Goal: Use online tool/utility: Utilize a website feature to perform a specific function

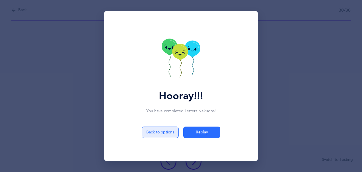
click at [168, 134] on button "Back to options" at bounding box center [160, 131] width 37 height 11
select select "4"
select select "28"
select select "single"
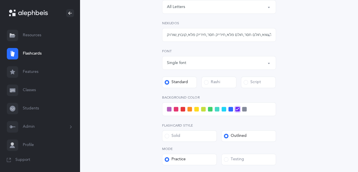
scroll to position [152, 0]
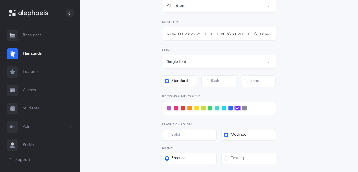
click at [216, 109] on span at bounding box center [217, 107] width 5 height 5
click at [0, 0] on input "checkbox" at bounding box center [0, 0] width 0 height 0
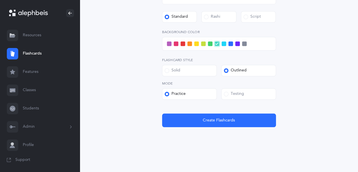
scroll to position [217, 0]
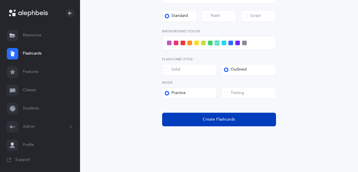
click at [215, 122] on span "Create Flashcards" at bounding box center [219, 119] width 32 height 6
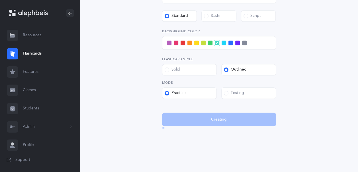
scroll to position [0, 0]
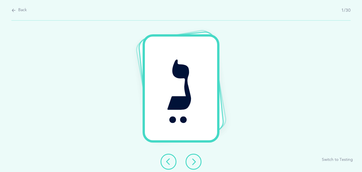
click at [195, 165] on button at bounding box center [194, 161] width 16 height 16
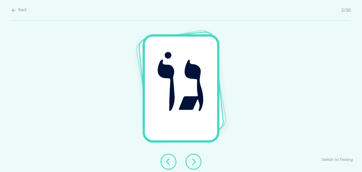
click at [195, 165] on button at bounding box center [194, 161] width 16 height 16
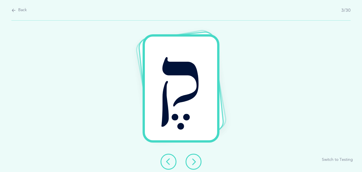
click at [166, 160] on icon at bounding box center [168, 161] width 7 height 7
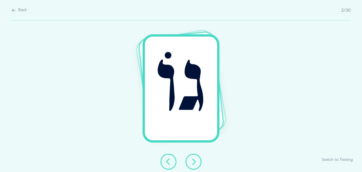
click at [195, 161] on icon at bounding box center [193, 161] width 7 height 7
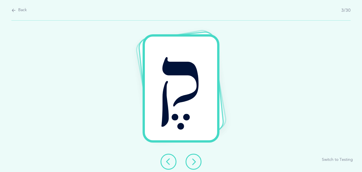
click at [195, 161] on icon at bounding box center [193, 161] width 7 height 7
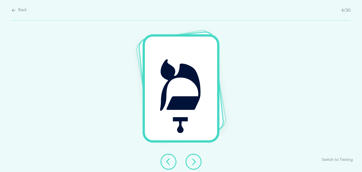
click at [195, 161] on icon at bounding box center [193, 161] width 7 height 7
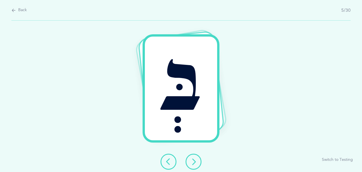
click at [195, 161] on icon at bounding box center [193, 161] width 7 height 7
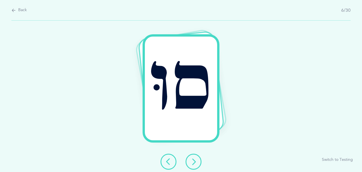
click at [195, 161] on icon at bounding box center [193, 161] width 7 height 7
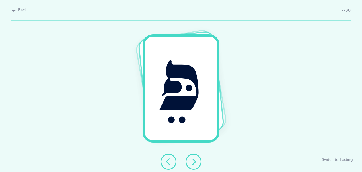
click at [195, 161] on icon at bounding box center [193, 161] width 7 height 7
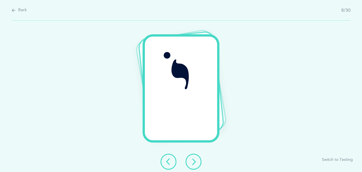
click at [172, 165] on button at bounding box center [169, 161] width 16 height 16
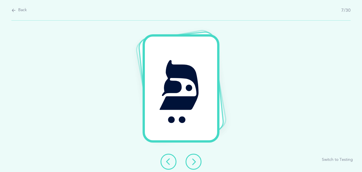
click at [195, 165] on button at bounding box center [194, 161] width 16 height 16
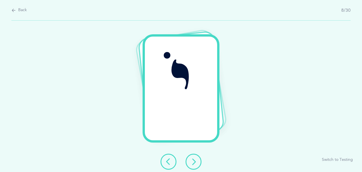
click at [195, 165] on button at bounding box center [194, 161] width 16 height 16
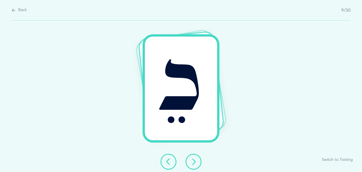
click at [195, 165] on button at bounding box center [194, 161] width 16 height 16
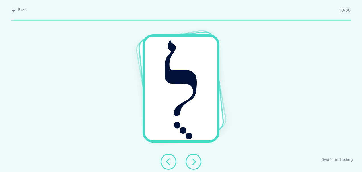
click at [195, 165] on button at bounding box center [194, 161] width 16 height 16
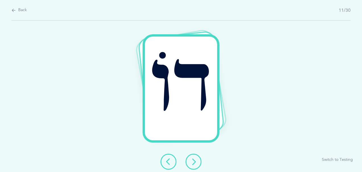
click at [195, 165] on button at bounding box center [194, 161] width 16 height 16
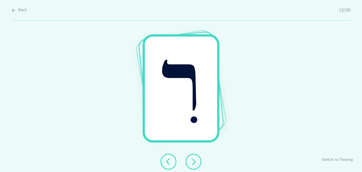
click at [195, 165] on button at bounding box center [194, 161] width 16 height 16
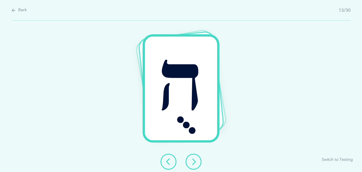
click at [195, 165] on button at bounding box center [194, 161] width 16 height 16
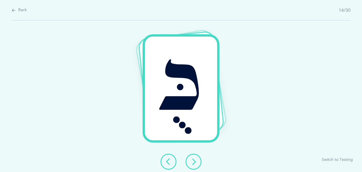
click at [195, 165] on button at bounding box center [194, 161] width 16 height 16
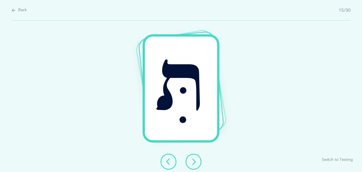
click at [195, 165] on button at bounding box center [194, 161] width 16 height 16
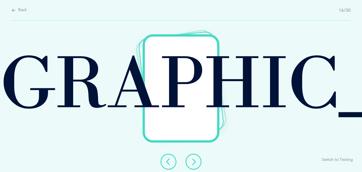
click at [195, 165] on button at bounding box center [194, 161] width 16 height 16
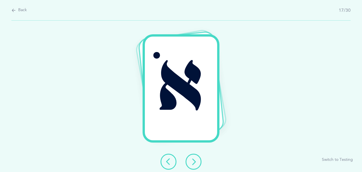
click at [195, 165] on button at bounding box center [194, 161] width 16 height 16
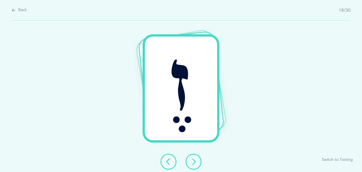
click at [195, 165] on button at bounding box center [194, 161] width 16 height 16
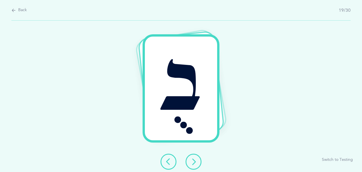
click at [195, 165] on button at bounding box center [194, 161] width 16 height 16
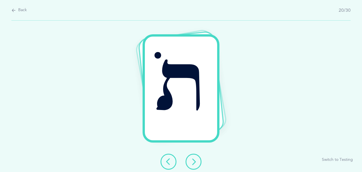
click at [195, 165] on button at bounding box center [194, 161] width 16 height 16
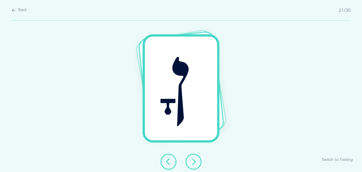
click at [195, 165] on button at bounding box center [194, 161] width 16 height 16
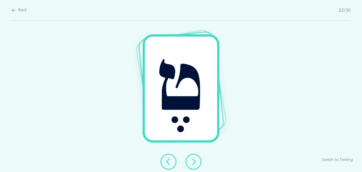
click at [195, 165] on button at bounding box center [194, 161] width 16 height 16
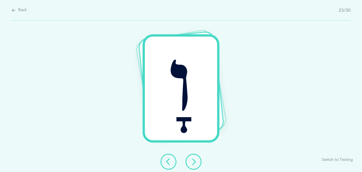
click at [195, 165] on button at bounding box center [194, 161] width 16 height 16
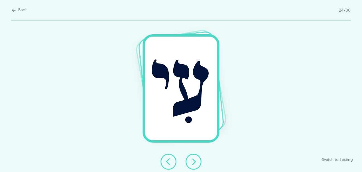
click at [195, 165] on button at bounding box center [194, 161] width 16 height 16
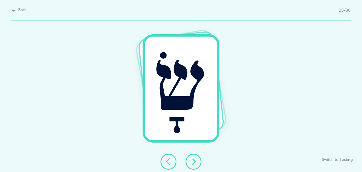
click at [195, 165] on button at bounding box center [194, 161] width 16 height 16
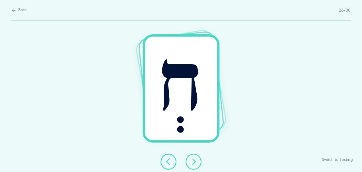
click at [190, 160] on button at bounding box center [194, 161] width 16 height 16
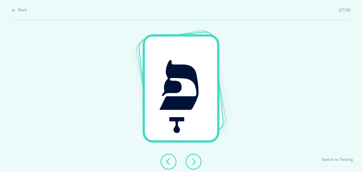
click at [190, 160] on button at bounding box center [194, 161] width 16 height 16
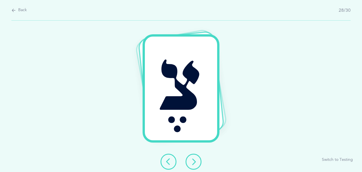
click at [190, 160] on button at bounding box center [194, 161] width 16 height 16
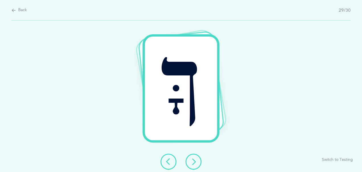
click at [190, 160] on button at bounding box center [194, 161] width 16 height 16
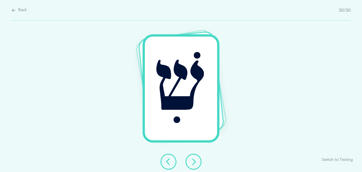
click at [190, 160] on button at bounding box center [194, 161] width 16 height 16
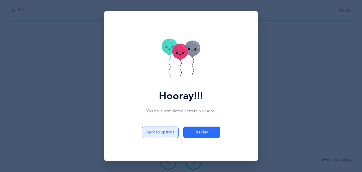
click at [168, 129] on button "Back to options" at bounding box center [160, 131] width 37 height 11
select select "4"
select select "28"
select select "single"
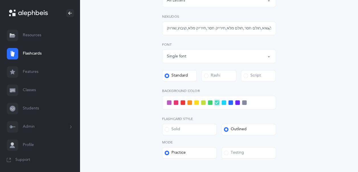
scroll to position [158, 0]
click at [236, 101] on span at bounding box center [237, 102] width 5 height 5
click at [0, 0] on input "checkbox" at bounding box center [0, 0] width 0 height 0
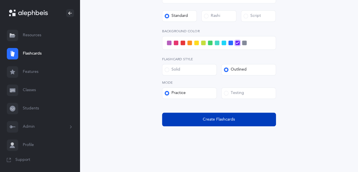
click at [201, 121] on button "Create Flashcards" at bounding box center [219, 119] width 114 height 14
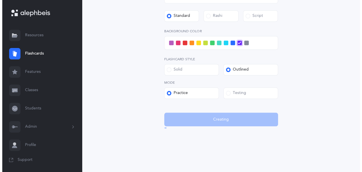
scroll to position [0, 0]
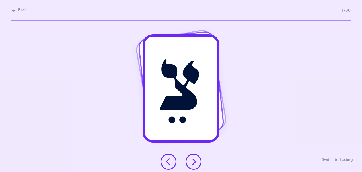
click at [197, 162] on icon at bounding box center [193, 161] width 7 height 7
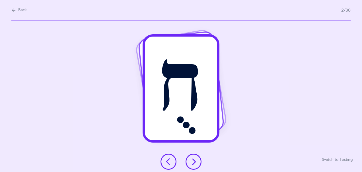
click at [197, 162] on icon at bounding box center [193, 161] width 7 height 7
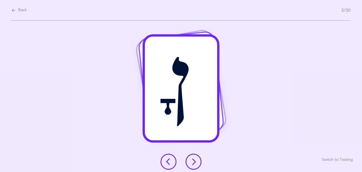
click at [197, 162] on icon at bounding box center [193, 161] width 7 height 7
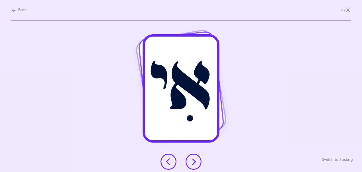
click at [197, 162] on icon at bounding box center [193, 161] width 7 height 7
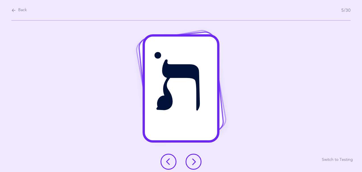
click at [197, 162] on icon at bounding box center [193, 161] width 7 height 7
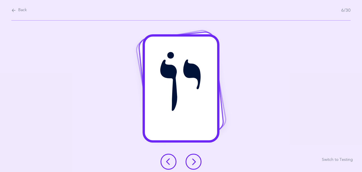
click at [197, 162] on icon at bounding box center [193, 161] width 7 height 7
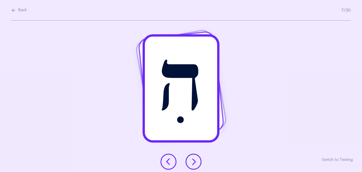
click at [197, 162] on icon at bounding box center [193, 161] width 7 height 7
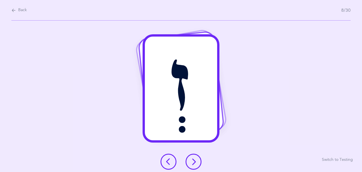
click at [197, 162] on icon at bounding box center [193, 161] width 7 height 7
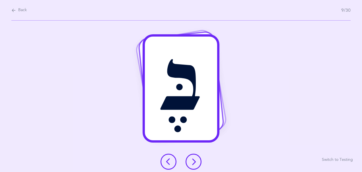
click at [197, 162] on icon at bounding box center [193, 161] width 7 height 7
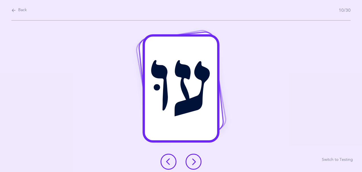
click at [197, 162] on icon at bounding box center [193, 161] width 7 height 7
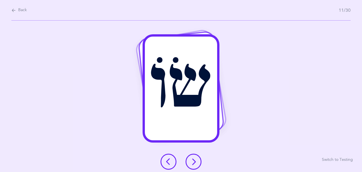
click at [197, 162] on icon at bounding box center [193, 161] width 7 height 7
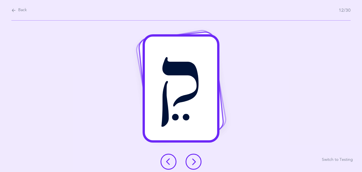
click at [197, 162] on icon at bounding box center [193, 161] width 7 height 7
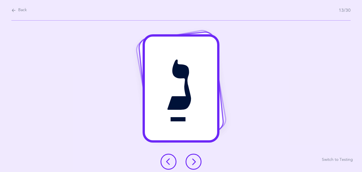
click at [197, 162] on icon at bounding box center [193, 161] width 7 height 7
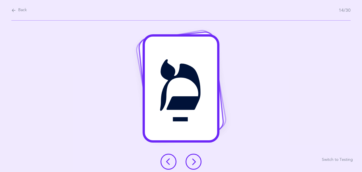
click at [197, 162] on icon at bounding box center [193, 161] width 7 height 7
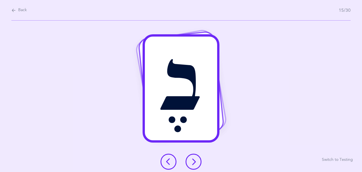
click at [197, 162] on icon at bounding box center [193, 161] width 7 height 7
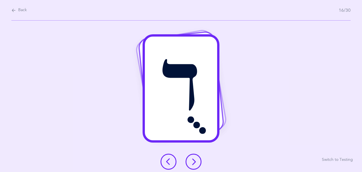
click at [197, 162] on icon at bounding box center [193, 161] width 7 height 7
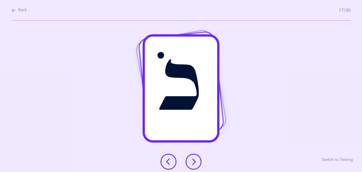
click at [197, 162] on icon at bounding box center [193, 161] width 7 height 7
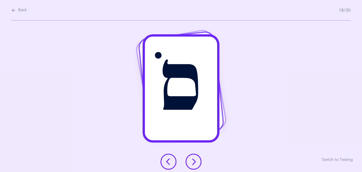
click at [197, 162] on icon at bounding box center [193, 161] width 7 height 7
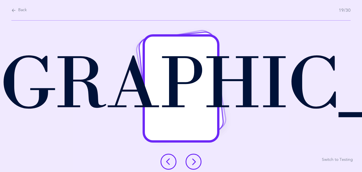
click at [197, 162] on icon at bounding box center [193, 161] width 7 height 7
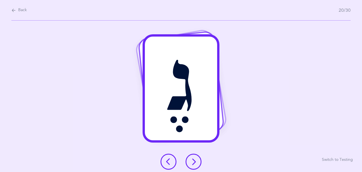
click at [197, 162] on icon at bounding box center [193, 161] width 7 height 7
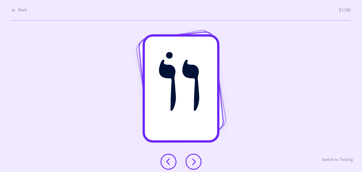
click at [197, 162] on icon at bounding box center [193, 161] width 7 height 7
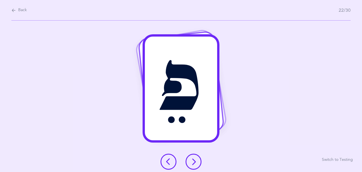
click at [197, 162] on icon at bounding box center [193, 161] width 7 height 7
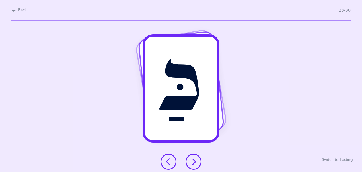
click at [197, 162] on icon at bounding box center [193, 161] width 7 height 7
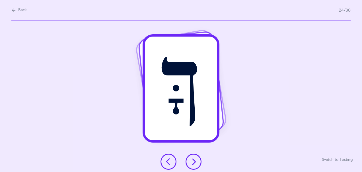
click at [197, 162] on icon at bounding box center [193, 161] width 7 height 7
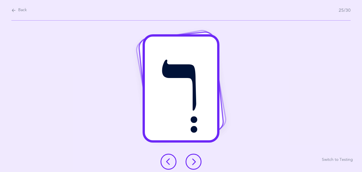
click at [197, 162] on icon at bounding box center [193, 161] width 7 height 7
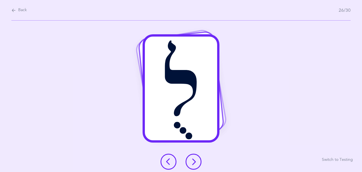
click at [197, 162] on icon at bounding box center [193, 161] width 7 height 7
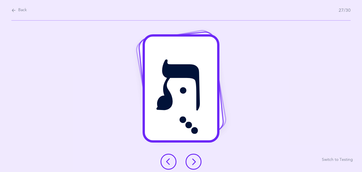
click at [197, 162] on icon at bounding box center [193, 161] width 7 height 7
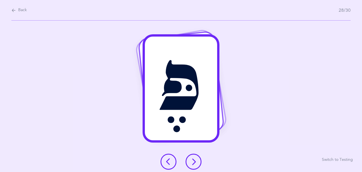
click at [197, 162] on icon at bounding box center [193, 161] width 7 height 7
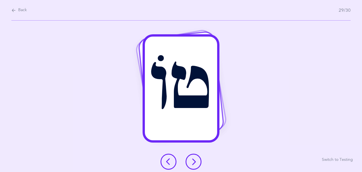
click at [197, 162] on icon at bounding box center [193, 161] width 7 height 7
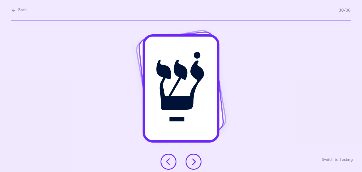
click at [197, 162] on icon at bounding box center [193, 161] width 7 height 7
